Goal: Find specific page/section: Find specific page/section

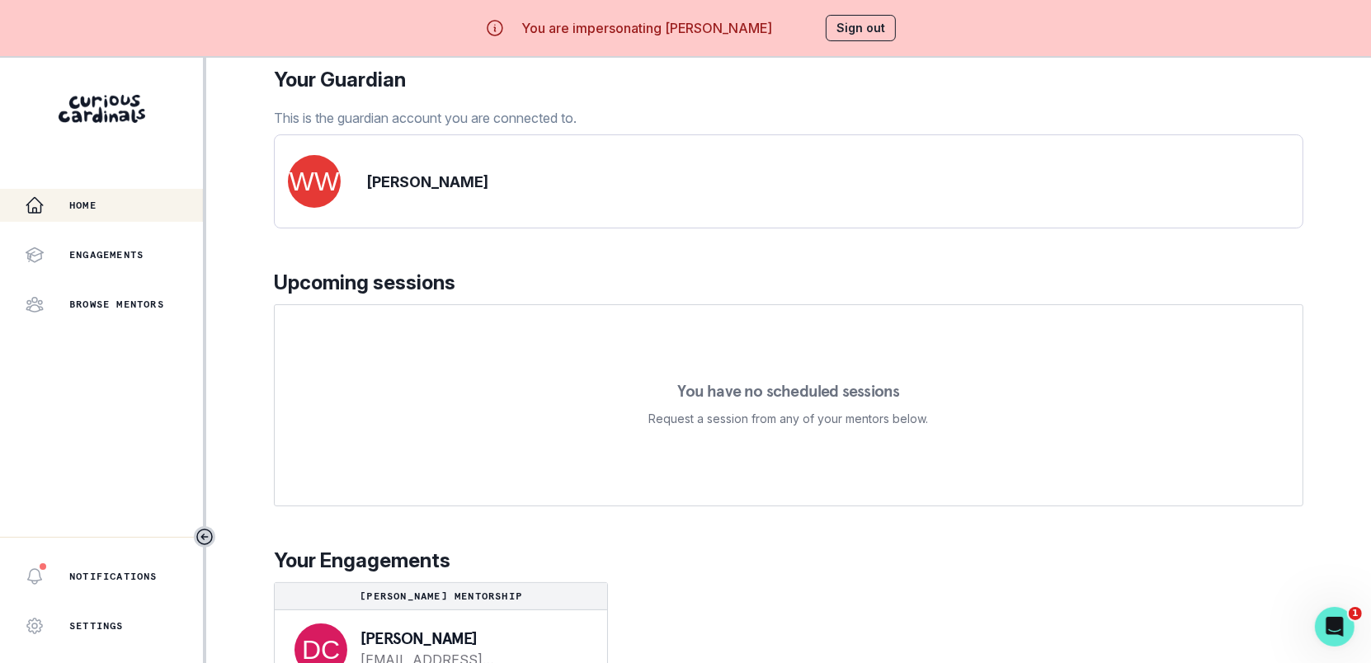
scroll to position [154, 0]
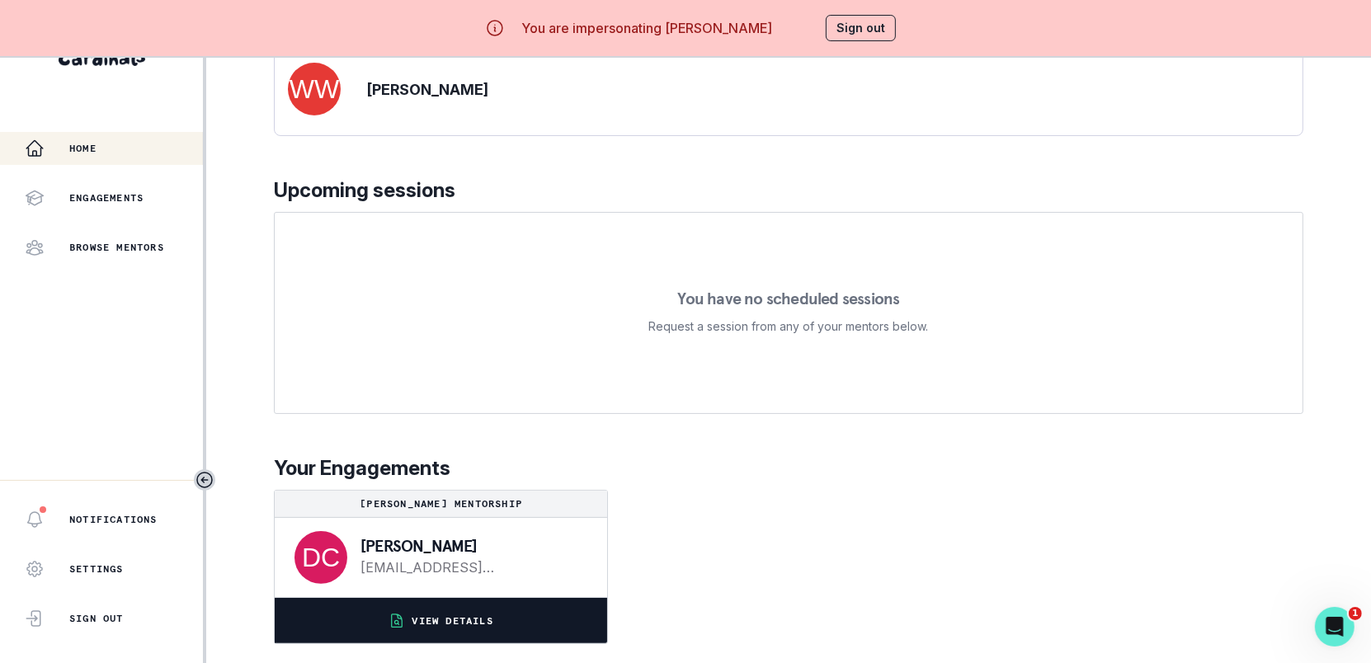
click at [547, 618] on button "VIEW DETAILS" at bounding box center [441, 620] width 332 height 45
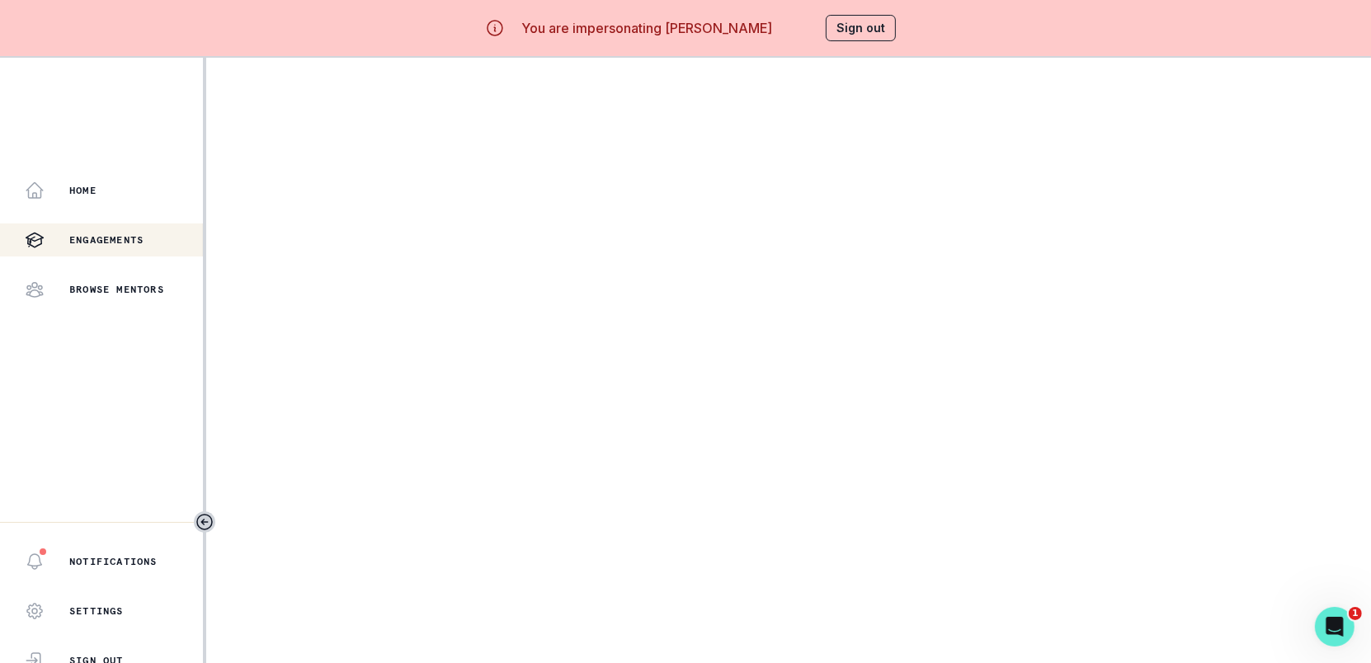
scroll to position [16, 0]
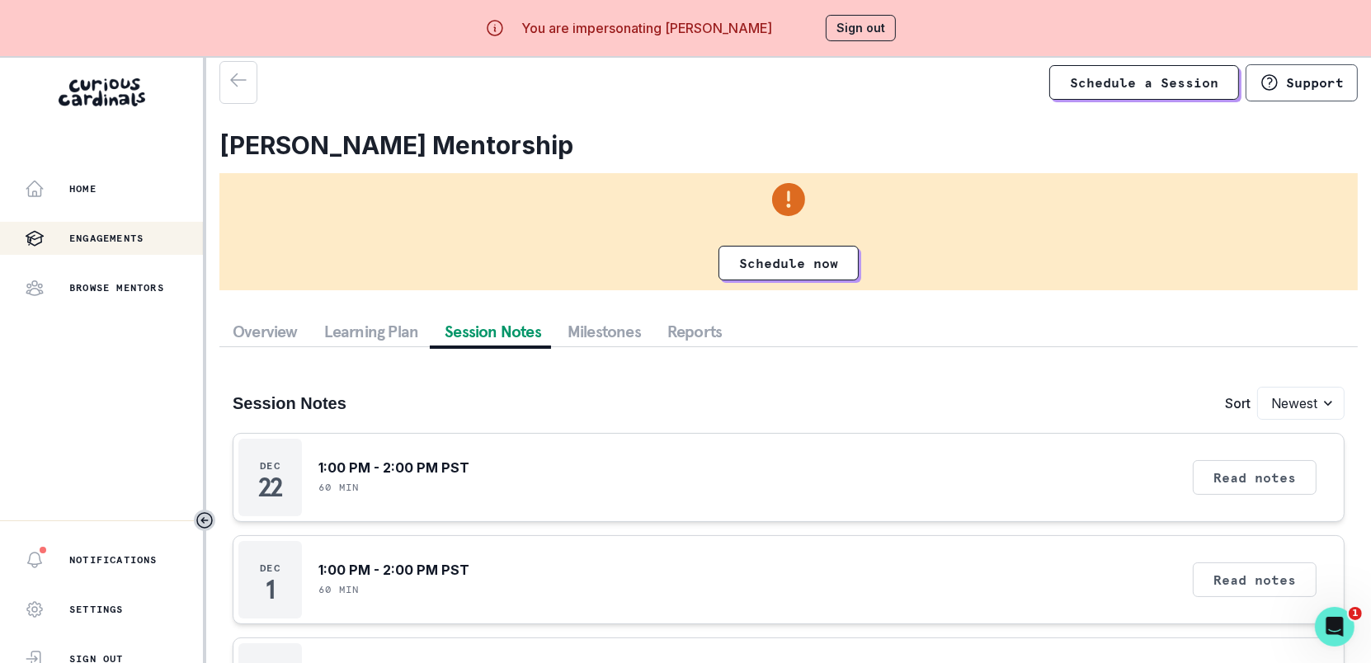
click at [462, 334] on button "Session Notes" at bounding box center [492, 332] width 123 height 30
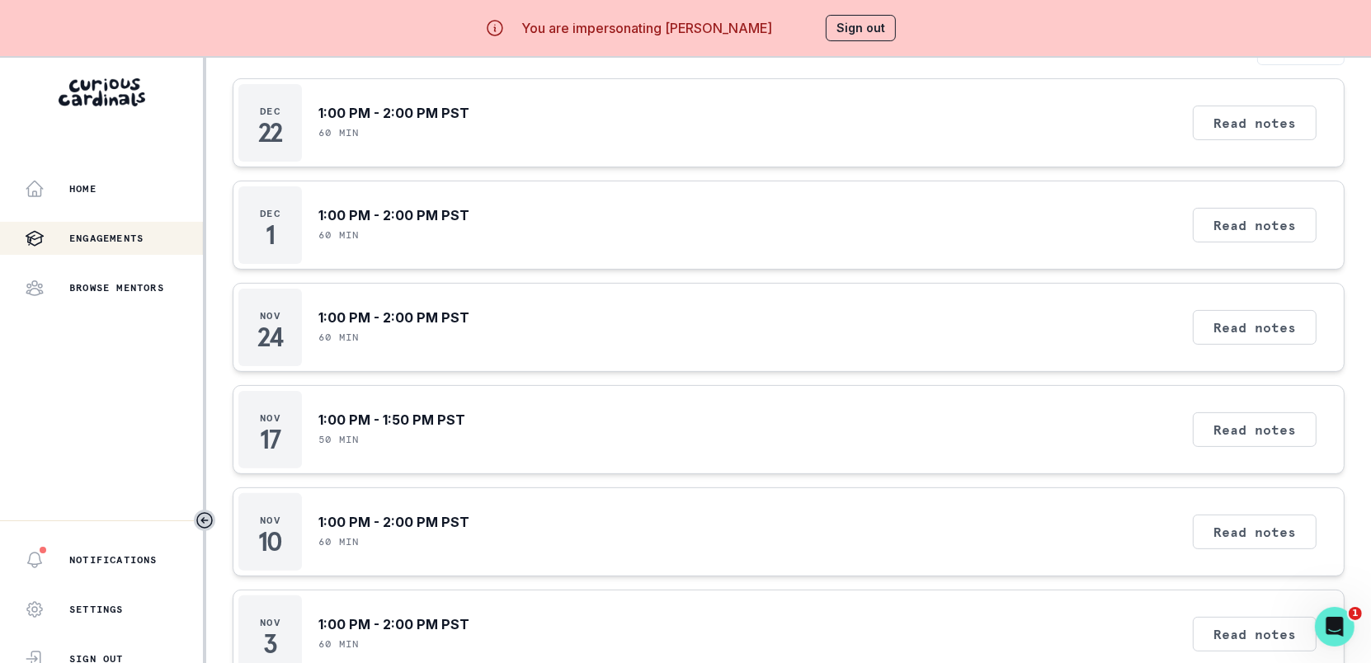
scroll to position [355, 0]
click at [844, 32] on button "Sign out" at bounding box center [860, 28] width 70 height 26
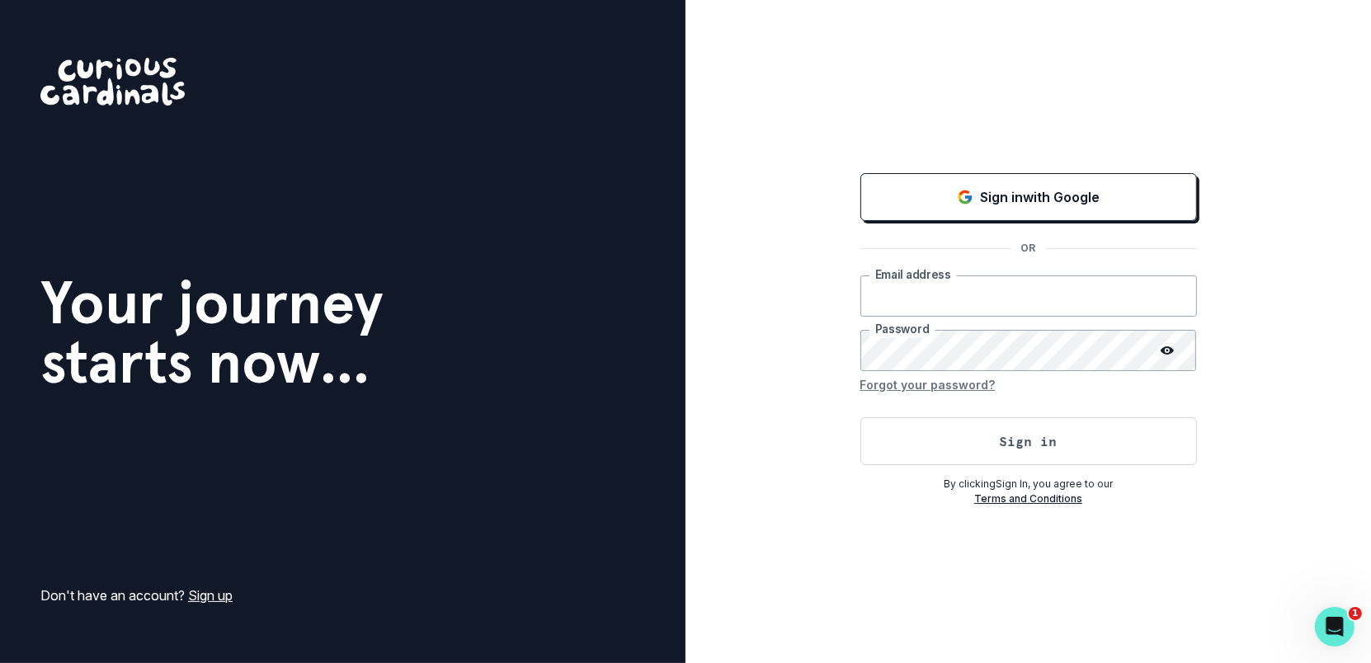
type input "[EMAIL_ADDRESS][DOMAIN_NAME]"
click at [959, 449] on button "Sign in" at bounding box center [1028, 441] width 336 height 48
